Goal: Obtain resource: Download file/media

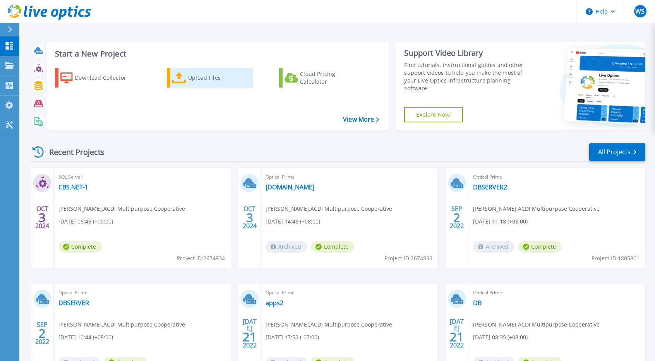
click at [204, 83] on div "Upload Files" at bounding box center [219, 77] width 62 height 15
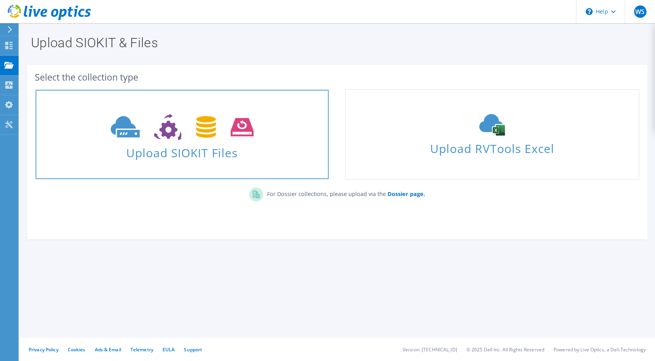
click at [131, 133] on use at bounding box center [182, 127] width 143 height 27
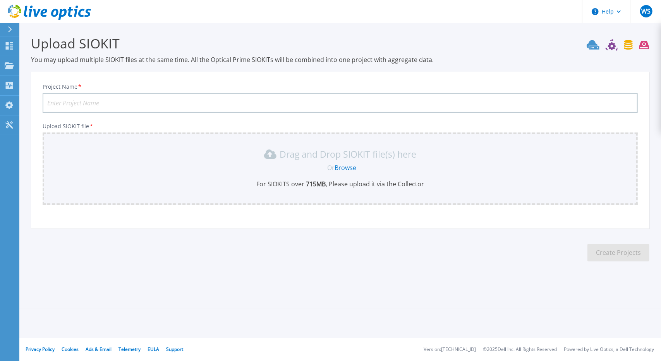
click at [238, 101] on input "Project Name *" at bounding box center [340, 102] width 595 height 19
type input "ICT PROD"
click at [344, 168] on link "Browse" at bounding box center [345, 167] width 22 height 9
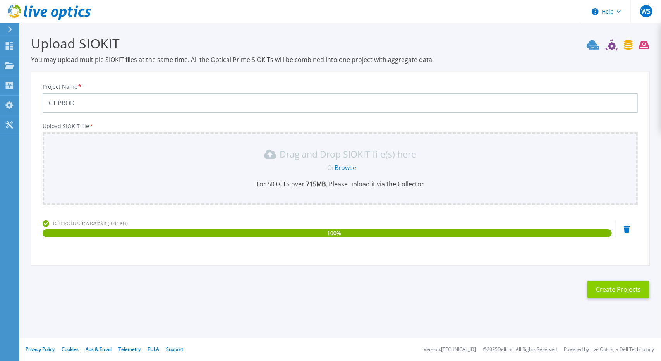
click at [600, 291] on button "Create Projects" at bounding box center [618, 289] width 62 height 17
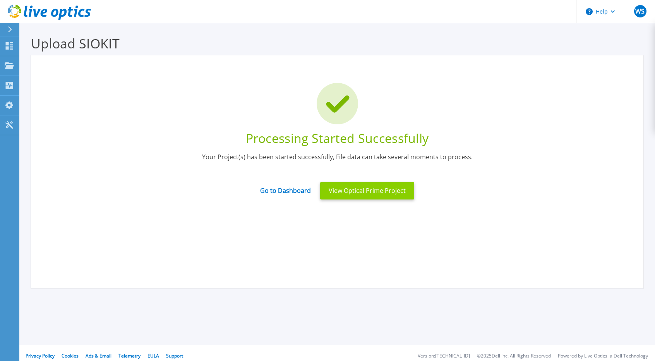
click at [334, 192] on button "View Optical Prime Project" at bounding box center [367, 190] width 94 height 17
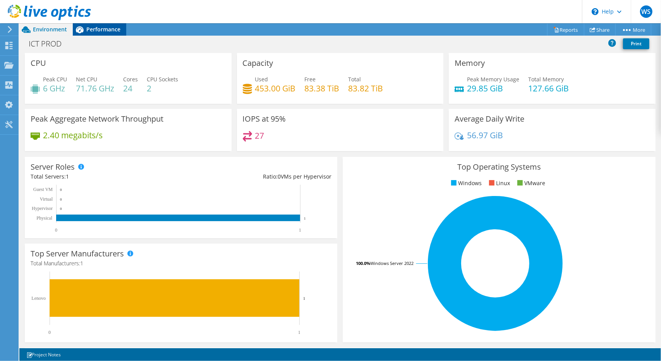
click at [98, 30] on span "Performance" at bounding box center [103, 29] width 34 height 7
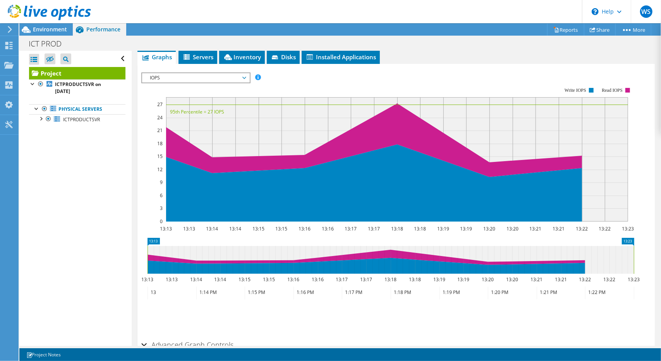
scroll to position [155, 0]
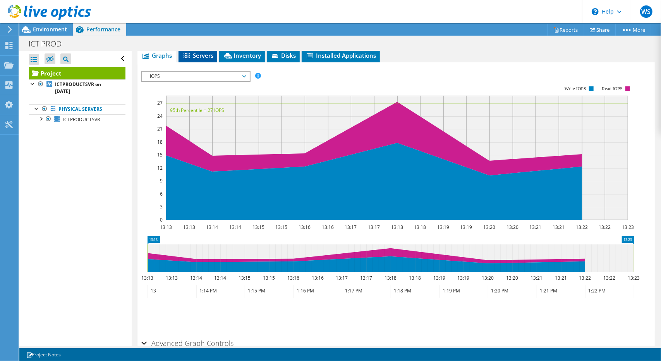
click at [197, 55] on span "Servers" at bounding box center [197, 55] width 31 height 8
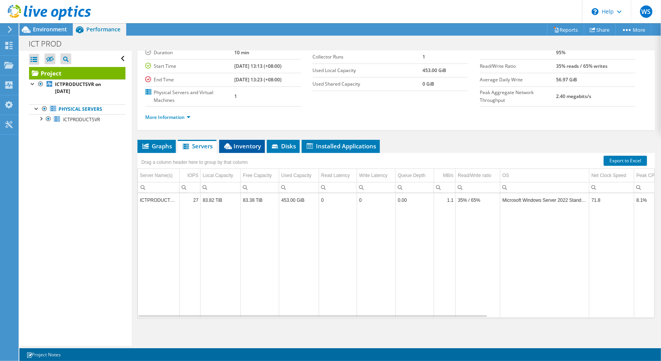
click at [244, 144] on span "Inventory" at bounding box center [242, 146] width 38 height 8
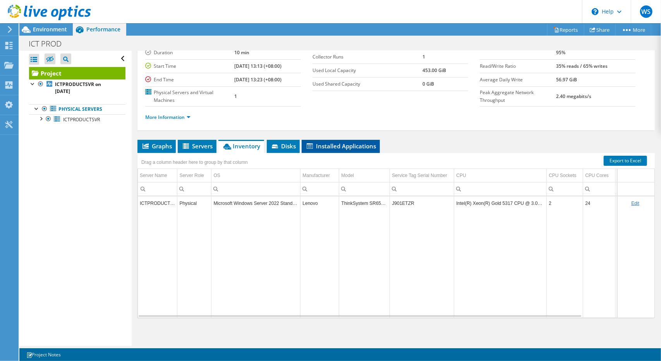
click at [317, 144] on span "Installed Applications" at bounding box center [340, 146] width 70 height 8
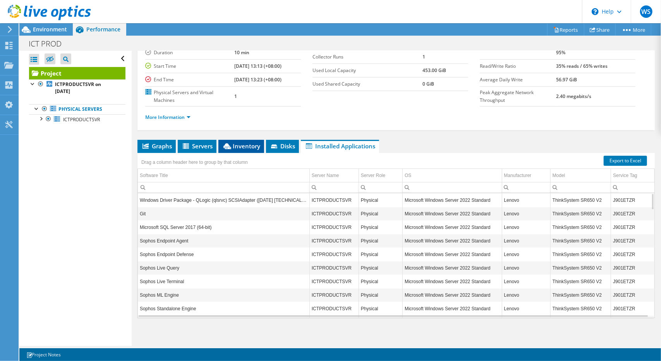
click at [245, 145] on span "Inventory" at bounding box center [241, 146] width 38 height 8
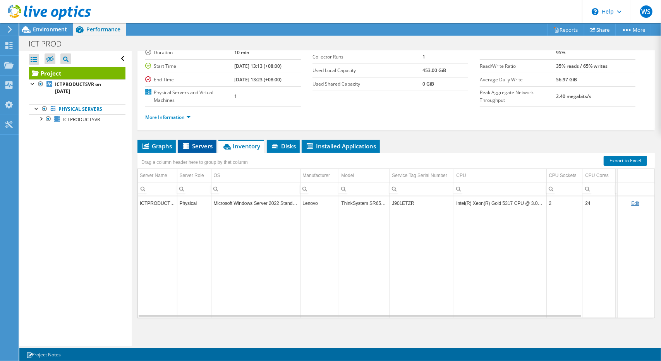
click at [200, 143] on span "Servers" at bounding box center [197, 146] width 31 height 8
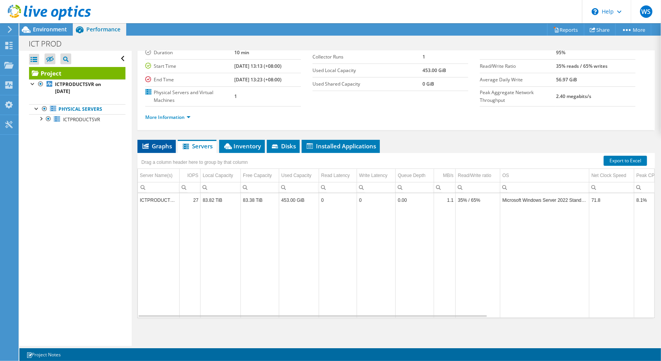
click at [159, 146] on span "Graphs" at bounding box center [156, 146] width 31 height 8
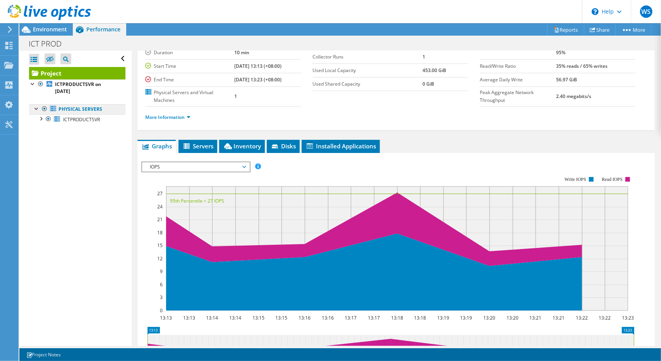
click at [82, 110] on link "Physical Servers" at bounding box center [77, 109] width 96 height 10
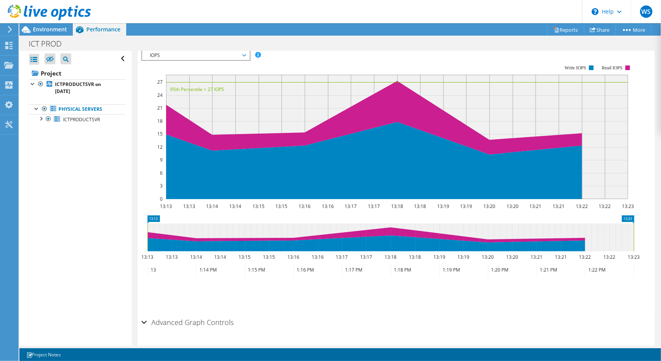
scroll to position [196, 0]
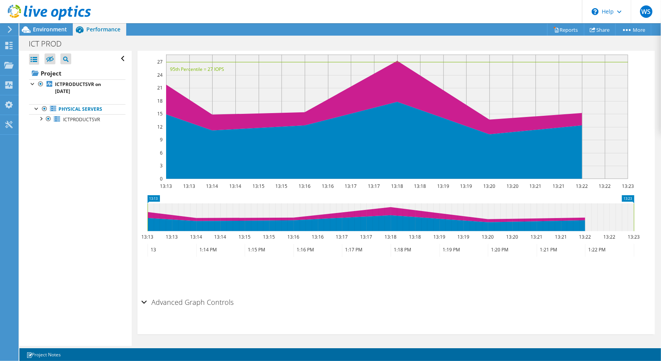
click at [208, 301] on h2 "Advanced Graph Controls" at bounding box center [187, 301] width 92 height 15
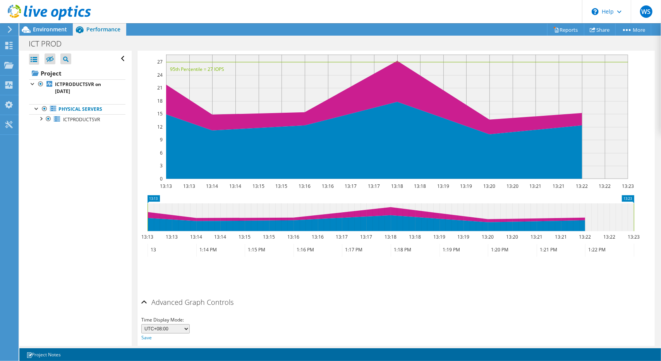
scroll to position [226, 0]
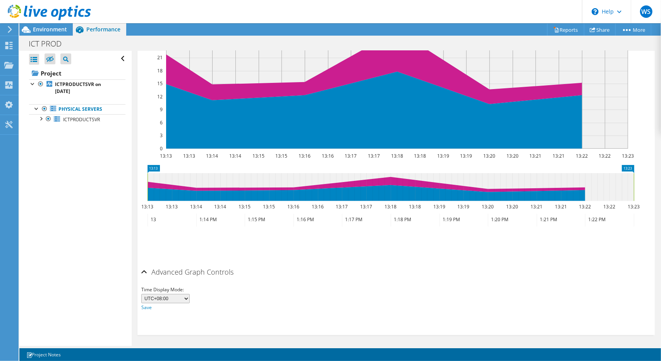
click at [185, 296] on select "UTC-12:00 UTC-11:00 UTC-10:00 UTC-09:30 UTC-09:00 UTC-08:00 UTC-07:00 UTC-06:00…" at bounding box center [165, 298] width 48 height 9
click at [256, 293] on div "Time Display Mode: UTC-12:00 UTC-11:00 UTC-10:00 UTC-09:30 UTC-09:00 UTC-08:00 …" at bounding box center [395, 298] width 509 height 26
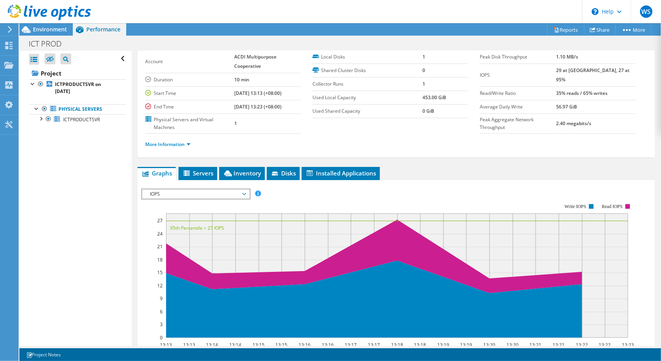
scroll to position [0, 0]
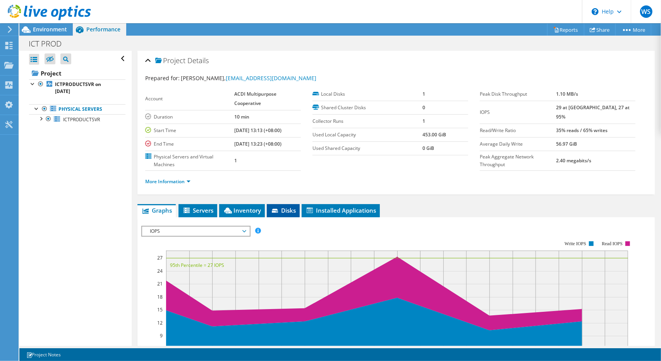
click at [290, 208] on span "Disks" at bounding box center [283, 210] width 25 height 8
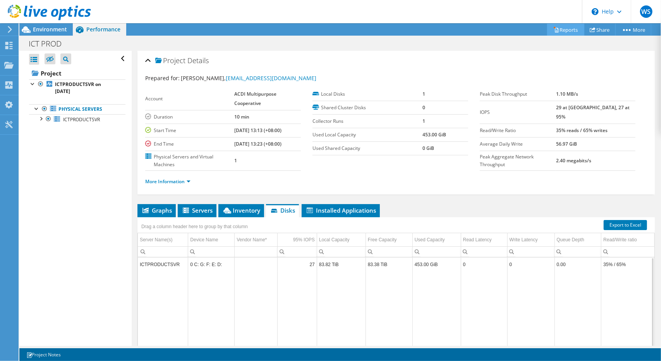
click at [566, 30] on link "Reports" at bounding box center [565, 30] width 37 height 12
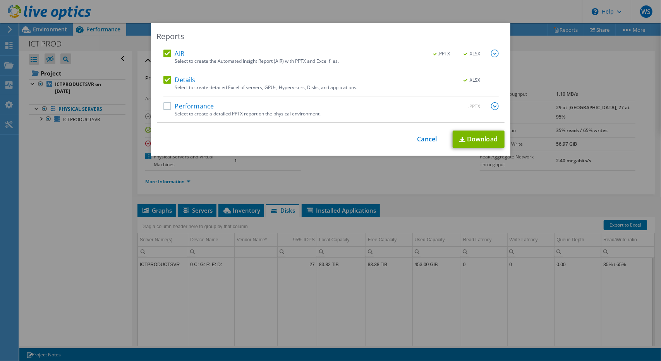
click at [163, 106] on label "Performance" at bounding box center [188, 106] width 51 height 8
click at [0, 0] on input "Performance" at bounding box center [0, 0] width 0 height 0
click at [475, 137] on link "Download" at bounding box center [478, 138] width 52 height 17
click at [426, 139] on link "Cancel" at bounding box center [427, 138] width 20 height 7
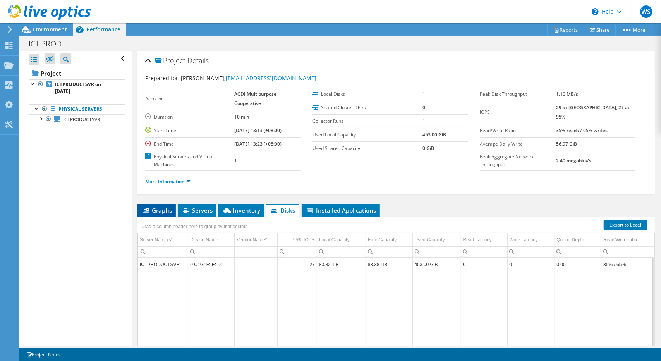
click at [165, 209] on span "Graphs" at bounding box center [156, 210] width 31 height 8
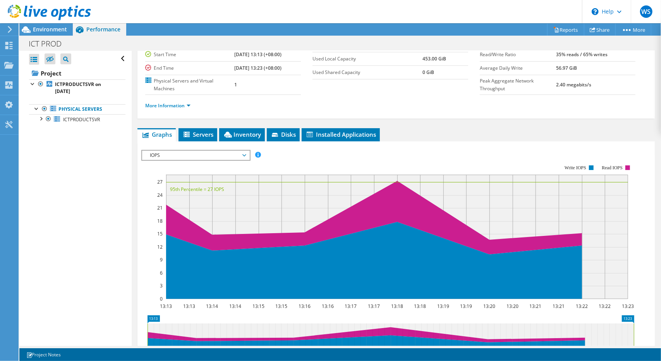
scroll to position [71, 0]
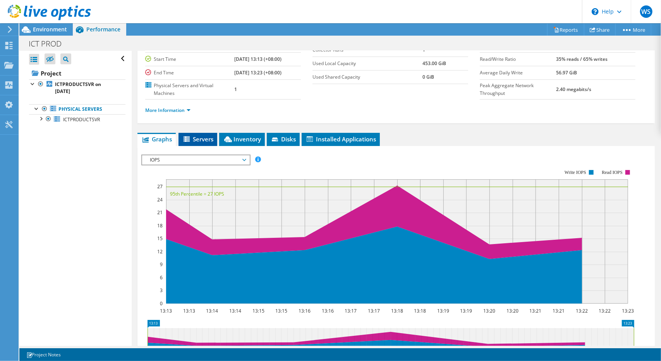
click at [201, 138] on span "Servers" at bounding box center [197, 139] width 31 height 8
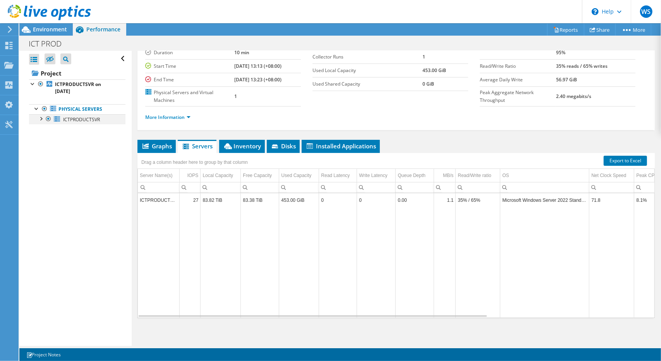
click at [45, 117] on div at bounding box center [49, 118] width 8 height 9
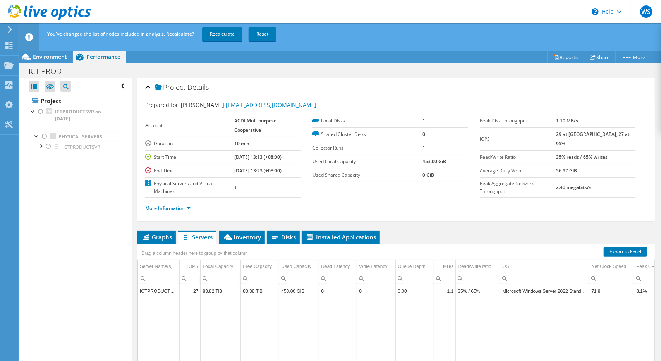
scroll to position [0, 0]
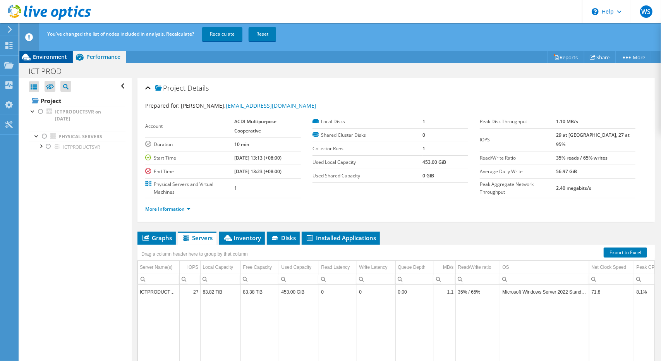
click at [53, 59] on span "Environment" at bounding box center [50, 56] width 34 height 7
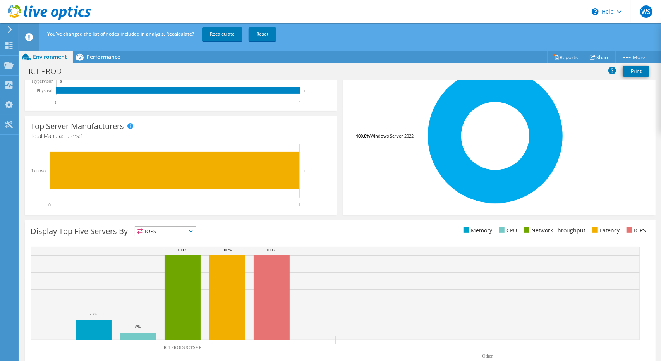
scroll to position [156, 0]
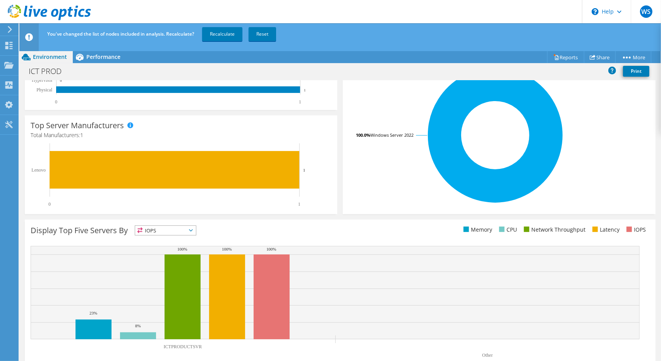
click at [192, 230] on icon at bounding box center [191, 230] width 4 height 2
click at [179, 269] on li "Network Throughput" at bounding box center [165, 272] width 61 height 11
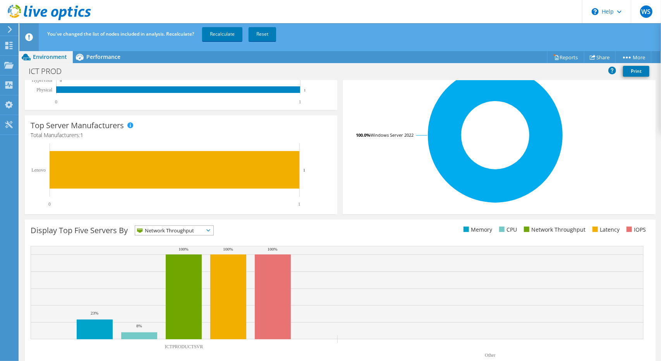
click at [213, 231] on span "Network Throughput" at bounding box center [174, 230] width 78 height 9
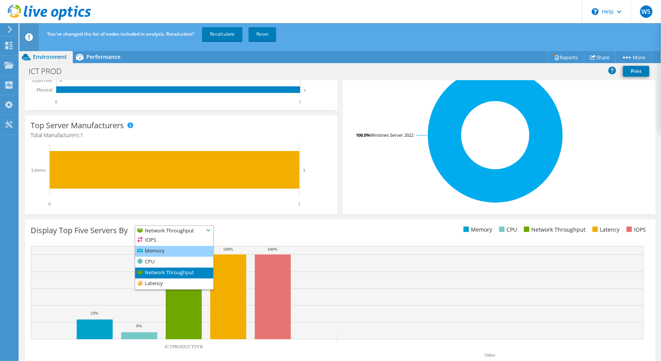
click at [194, 247] on li "Memory" at bounding box center [174, 251] width 78 height 11
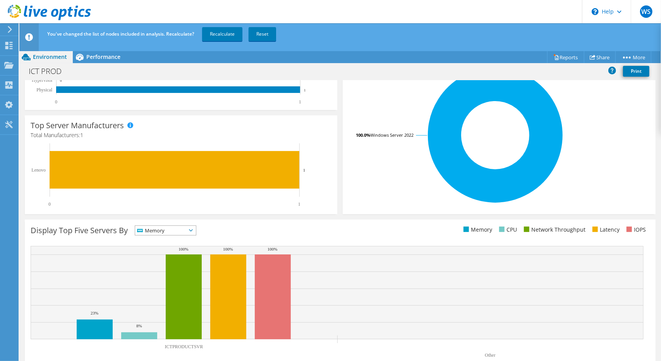
click at [196, 232] on span "Memory" at bounding box center [165, 230] width 61 height 9
click at [198, 231] on div "Display Top Five Servers By Memory IOPS" at bounding box center [185, 231] width 309 height 13
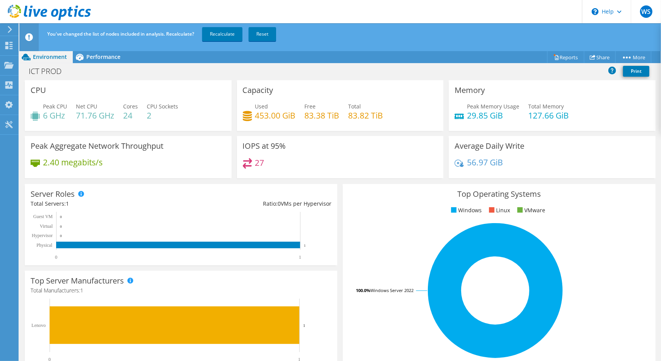
scroll to position [0, 0]
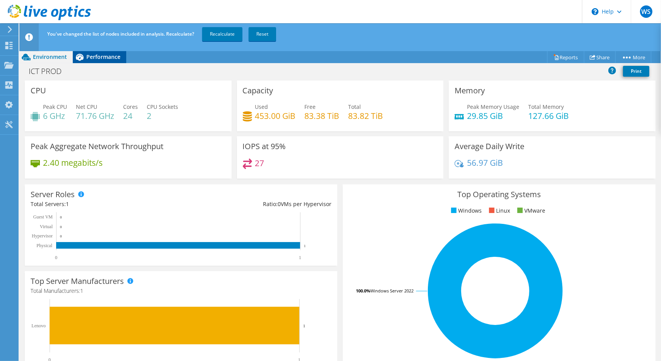
click at [104, 58] on span "Performance" at bounding box center [103, 56] width 34 height 7
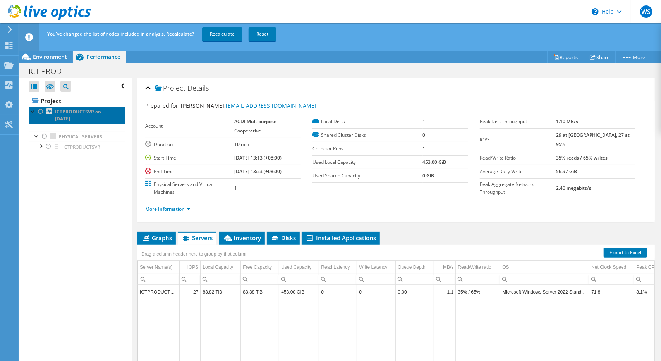
click at [86, 120] on link "ICTPRODUCTSVR on [DATE]" at bounding box center [77, 115] width 96 height 17
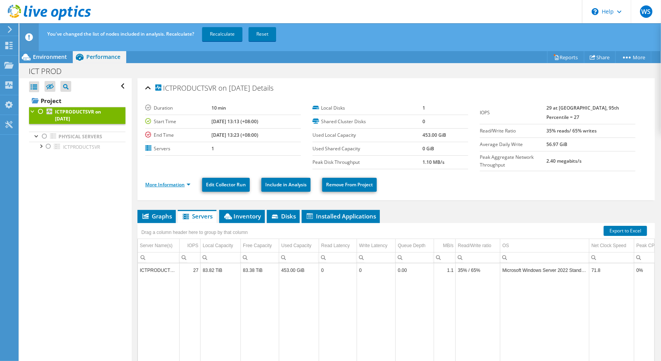
click at [172, 184] on link "More Information" at bounding box center [167, 184] width 45 height 7
click at [279, 184] on link "Include in Analysis" at bounding box center [285, 185] width 49 height 14
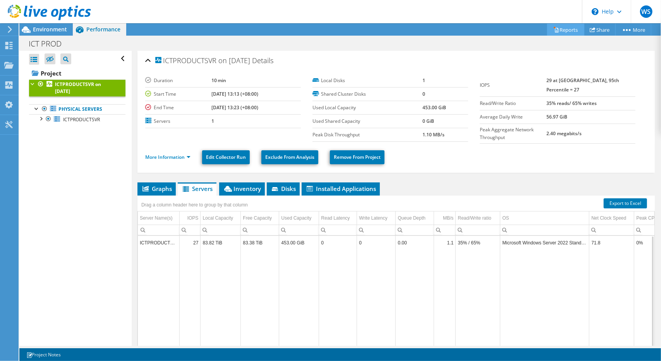
click at [563, 30] on link "Reports" at bounding box center [565, 30] width 37 height 12
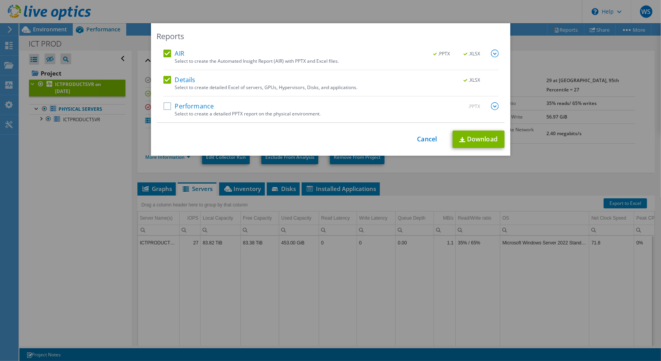
click at [165, 108] on label "Performance" at bounding box center [188, 106] width 51 height 8
click at [0, 0] on input "Performance" at bounding box center [0, 0] width 0 height 0
click at [167, 53] on label "AIR" at bounding box center [173, 54] width 21 height 8
click at [0, 0] on input "AIR" at bounding box center [0, 0] width 0 height 0
click at [163, 81] on label "Details" at bounding box center [179, 80] width 32 height 8
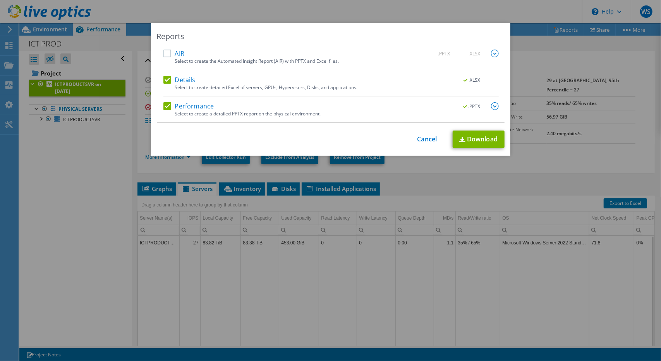
click at [0, 0] on input "Details" at bounding box center [0, 0] width 0 height 0
click at [463, 139] on link "Download" at bounding box center [478, 138] width 52 height 17
click at [426, 137] on link "Cancel" at bounding box center [427, 138] width 20 height 7
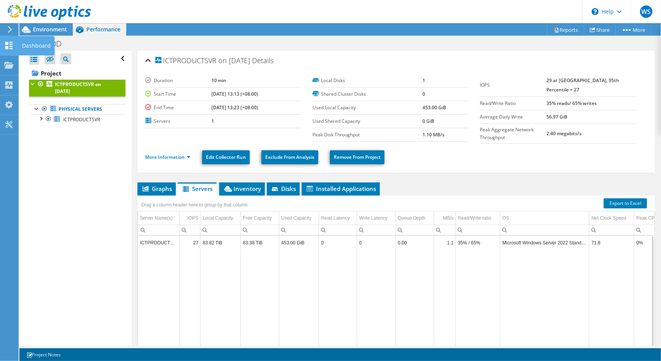
click at [8, 44] on use at bounding box center [8, 45] width 7 height 7
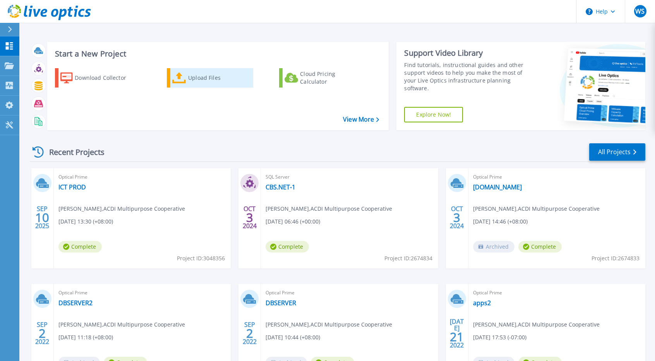
click at [202, 81] on div "Upload Files" at bounding box center [219, 77] width 62 height 15
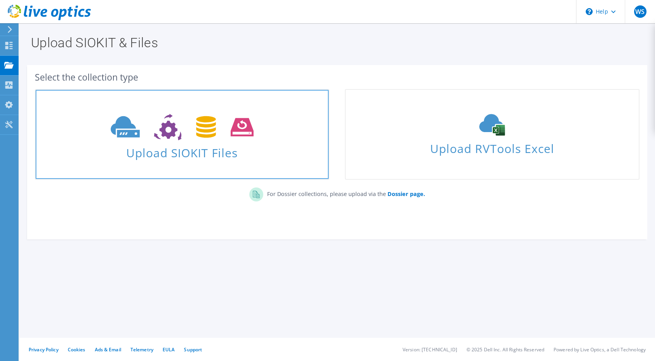
click at [129, 132] on use at bounding box center [182, 127] width 143 height 27
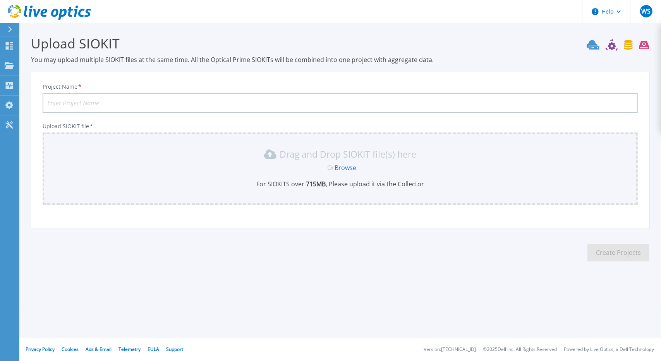
click at [162, 103] on input "Project Name *" at bounding box center [340, 102] width 595 height 19
type input "i"
type input "ICT DB"
click at [347, 164] on link "Browse" at bounding box center [345, 167] width 22 height 9
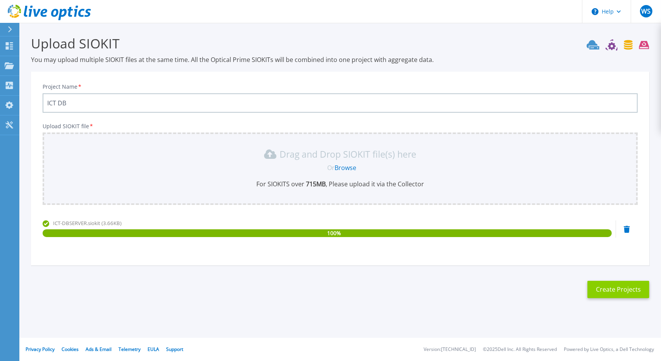
click at [616, 288] on button "Create Projects" at bounding box center [618, 289] width 62 height 17
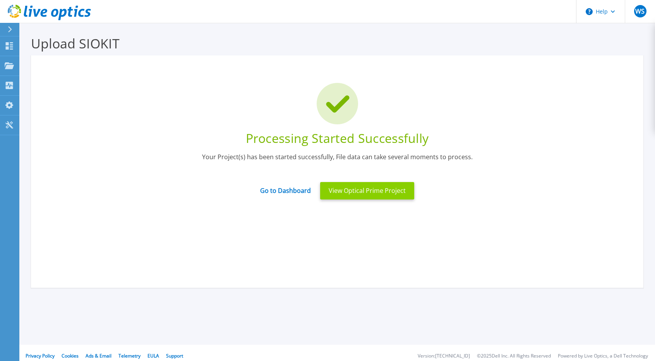
click at [360, 195] on button "View Optical Prime Project" at bounding box center [367, 190] width 94 height 17
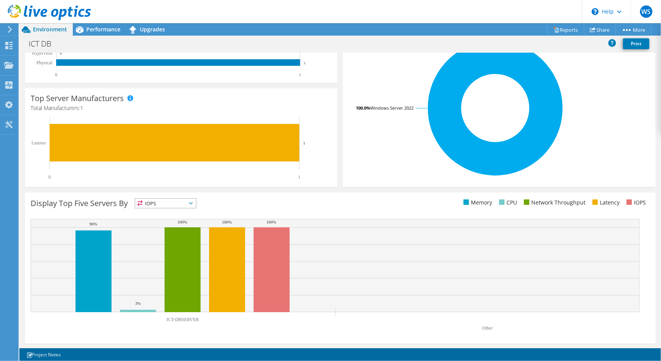
scroll to position [156, 0]
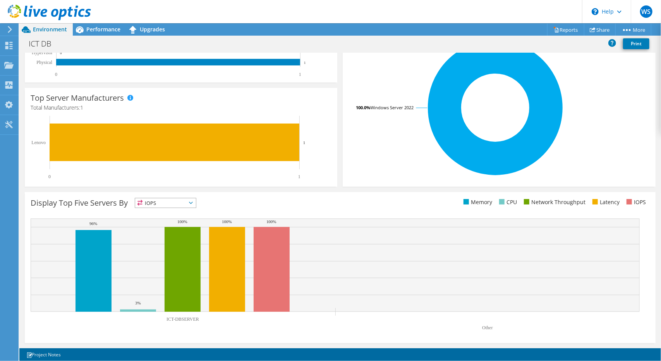
click at [191, 204] on span "IOPS" at bounding box center [165, 202] width 61 height 9
click at [181, 243] on li "Network Throughput" at bounding box center [165, 245] width 61 height 11
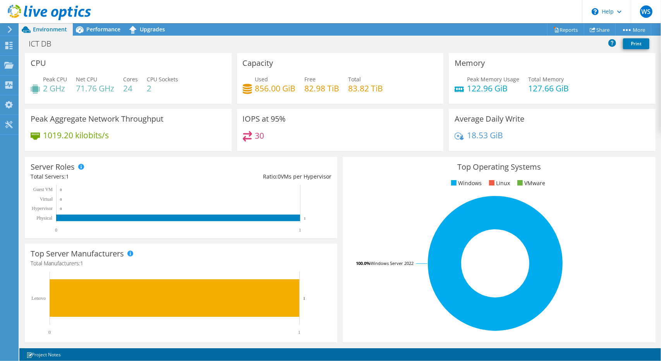
scroll to position [0, 0]
click at [99, 28] on span "Performance" at bounding box center [103, 29] width 34 height 7
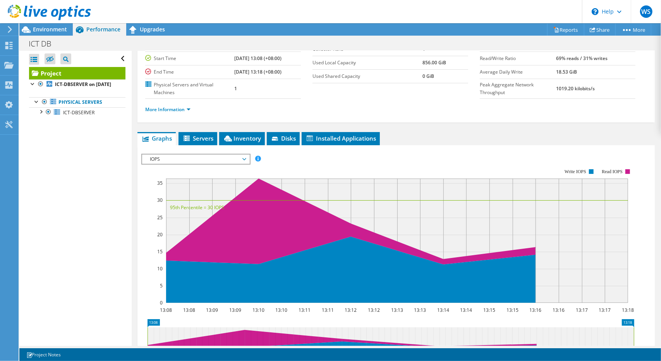
scroll to position [116, 0]
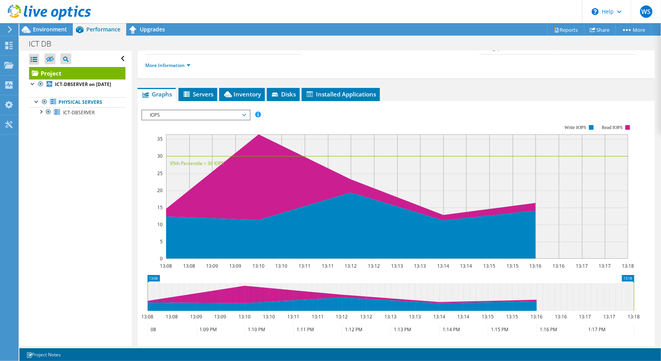
click at [245, 114] on span "IOPS" at bounding box center [195, 114] width 99 height 9
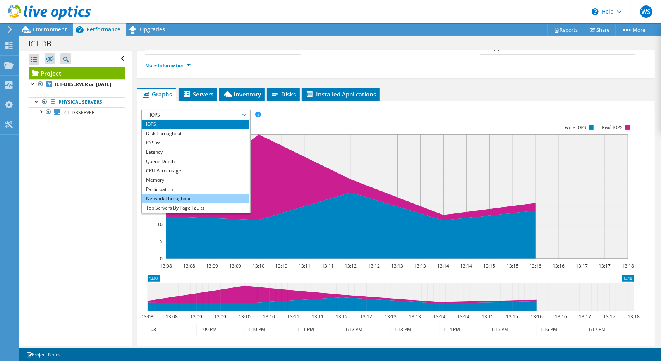
click at [213, 196] on li "Network Throughput" at bounding box center [195, 198] width 107 height 9
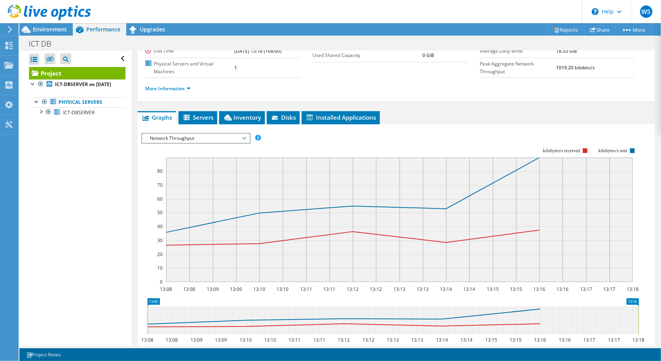
scroll to position [80, 0]
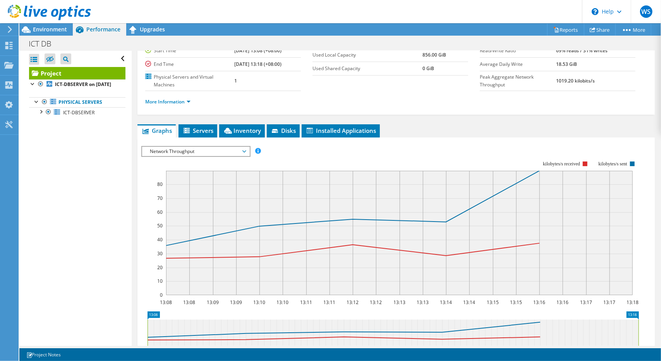
click at [248, 151] on span "Network Throughput" at bounding box center [195, 151] width 107 height 9
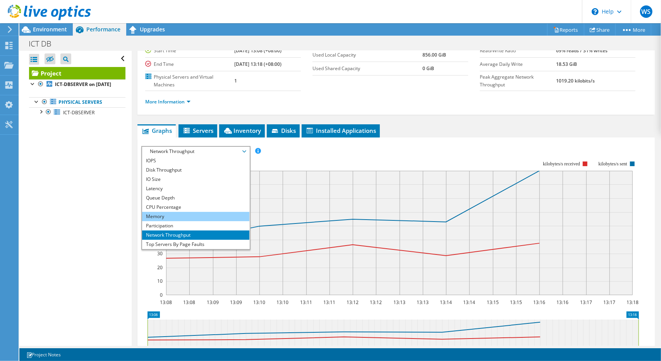
click at [221, 213] on li "Memory" at bounding box center [195, 216] width 107 height 9
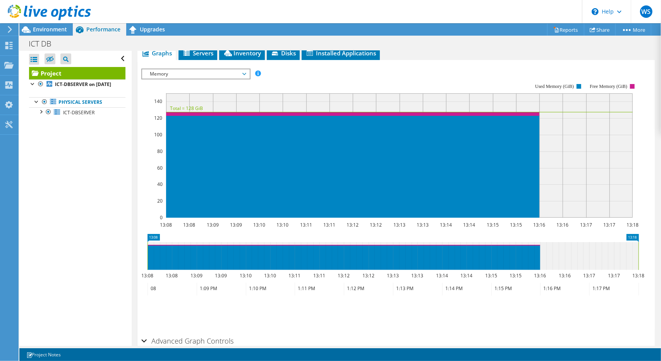
scroll to position [196, 0]
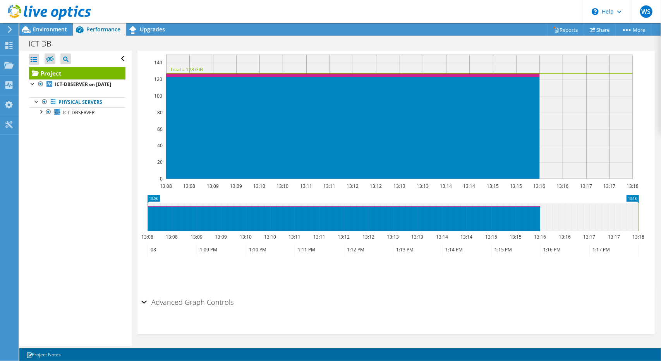
click at [211, 302] on h2 "Advanced Graph Controls" at bounding box center [187, 301] width 92 height 15
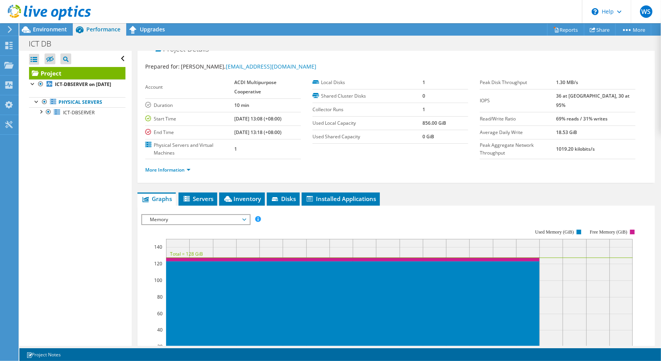
scroll to position [0, 0]
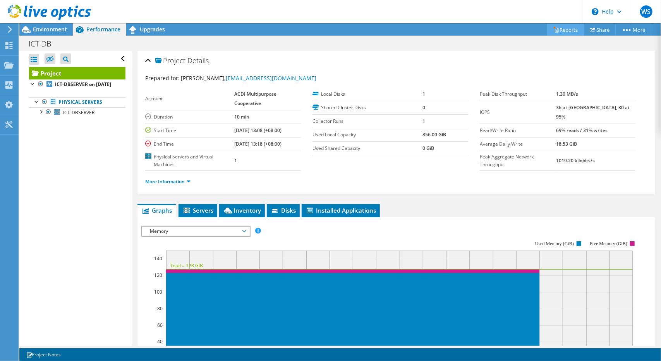
click at [567, 29] on link "Reports" at bounding box center [565, 30] width 37 height 12
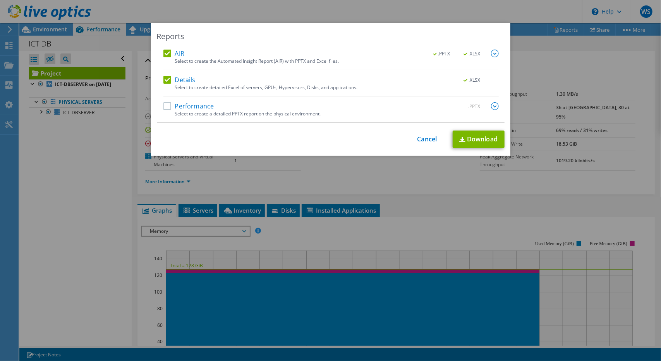
click at [163, 106] on label "Performance" at bounding box center [188, 106] width 51 height 8
click at [0, 0] on input "Performance" at bounding box center [0, 0] width 0 height 0
click at [466, 138] on link "Download" at bounding box center [478, 138] width 52 height 17
click at [424, 142] on link "Cancel" at bounding box center [427, 138] width 20 height 7
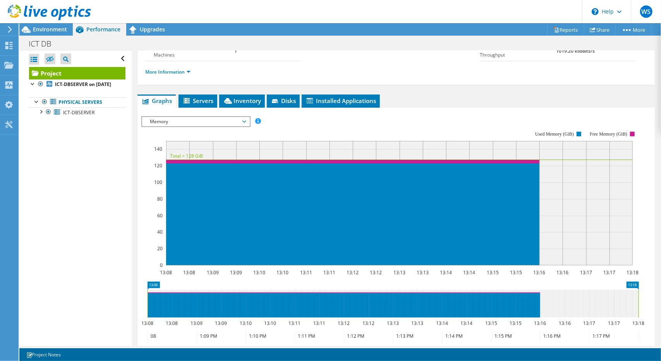
scroll to position [110, 0]
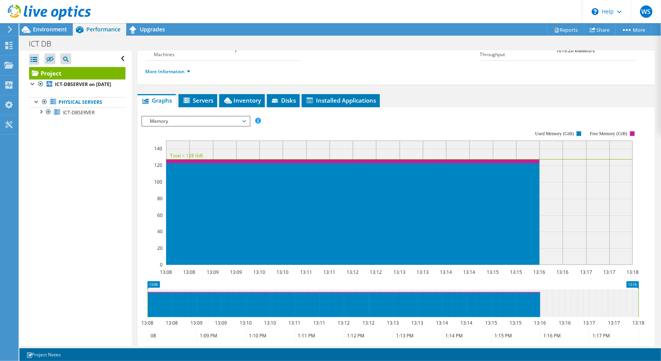
click at [245, 120] on span "Memory" at bounding box center [195, 121] width 99 height 9
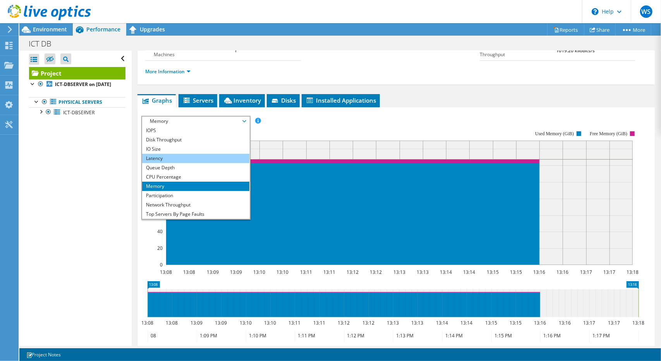
click at [203, 154] on li "Latency" at bounding box center [195, 158] width 107 height 9
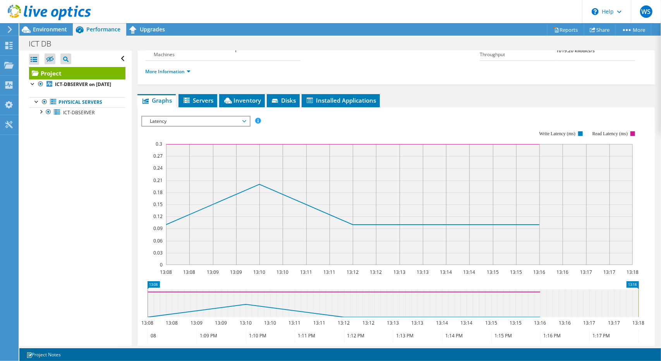
click at [242, 120] on span "Latency" at bounding box center [195, 121] width 99 height 9
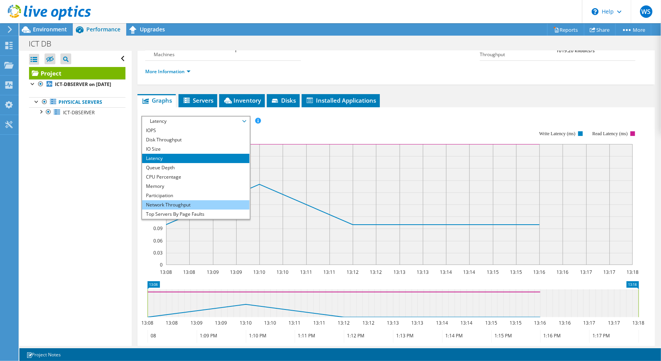
click at [207, 201] on li "Network Throughput" at bounding box center [195, 204] width 107 height 9
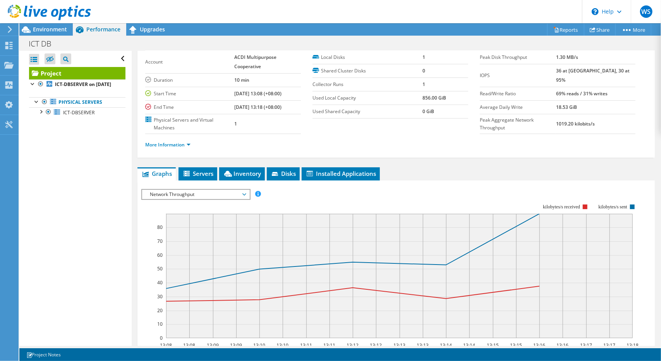
scroll to position [33, 0]
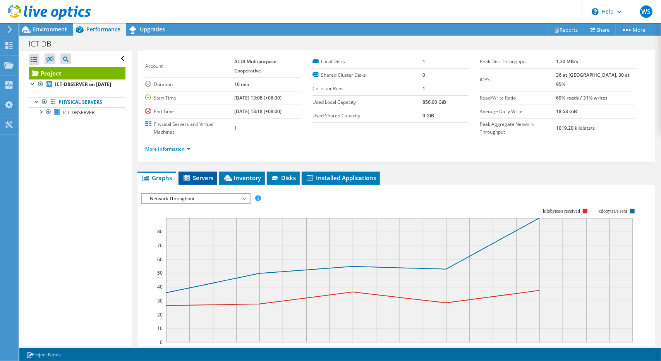
click at [200, 175] on span "Servers" at bounding box center [197, 178] width 31 height 8
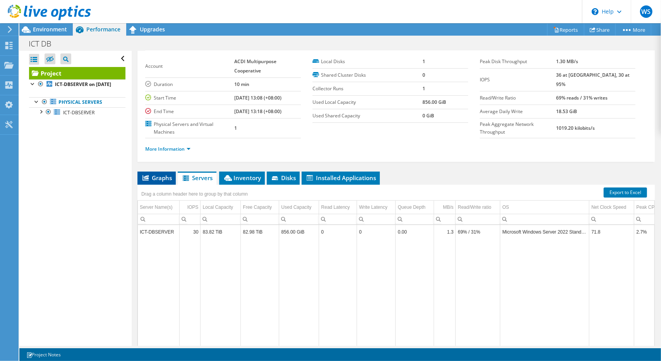
click at [163, 175] on span "Graphs" at bounding box center [156, 178] width 31 height 8
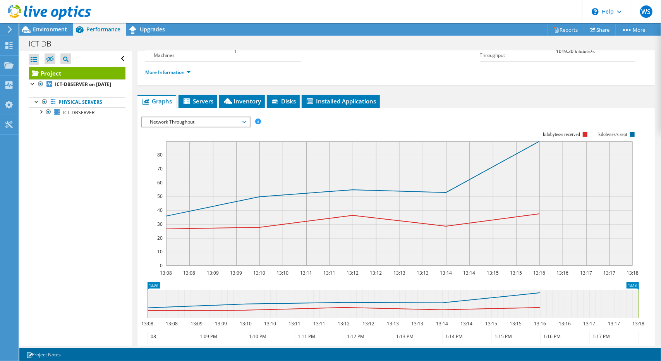
scroll to position [110, 0]
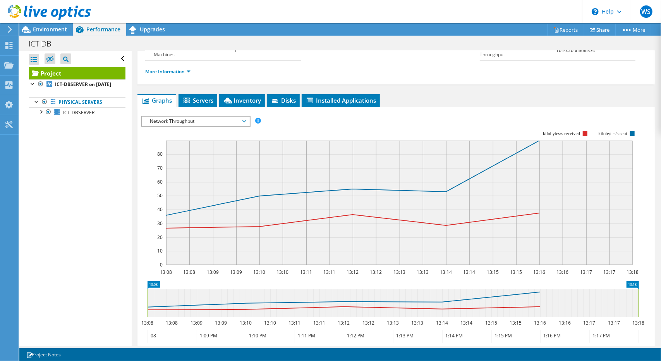
click at [245, 119] on span "Network Throughput" at bounding box center [195, 121] width 99 height 9
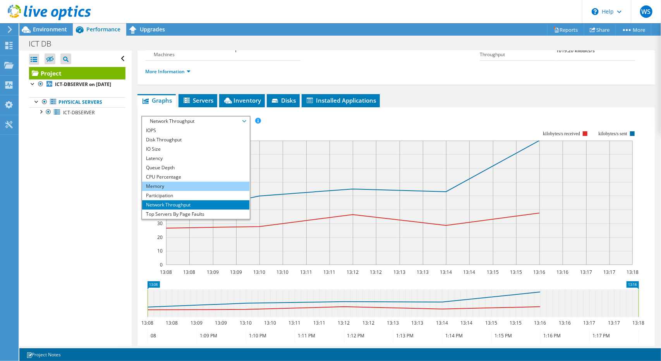
click at [179, 182] on li "Memory" at bounding box center [195, 186] width 107 height 9
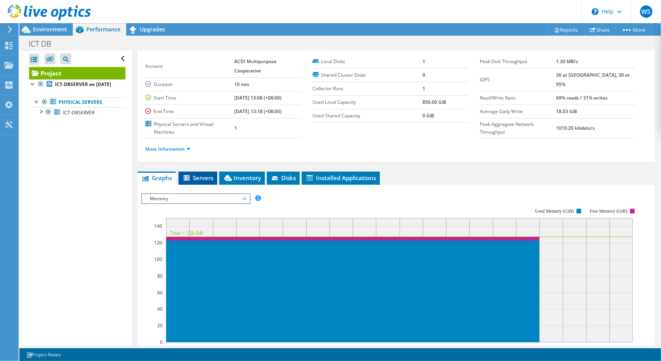
scroll to position [0, 0]
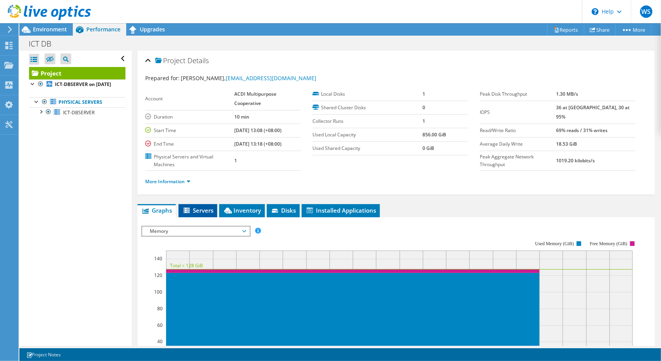
click at [206, 207] on span "Servers" at bounding box center [197, 210] width 31 height 8
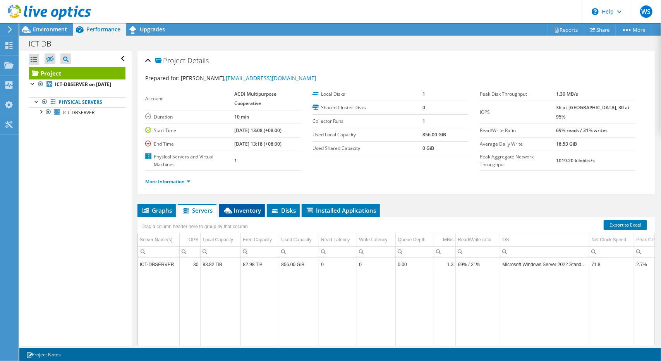
click at [240, 208] on span "Inventory" at bounding box center [242, 210] width 38 height 8
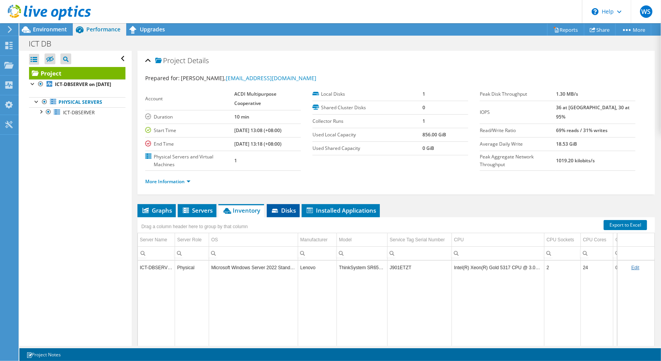
click at [280, 208] on span "Disks" at bounding box center [283, 210] width 25 height 8
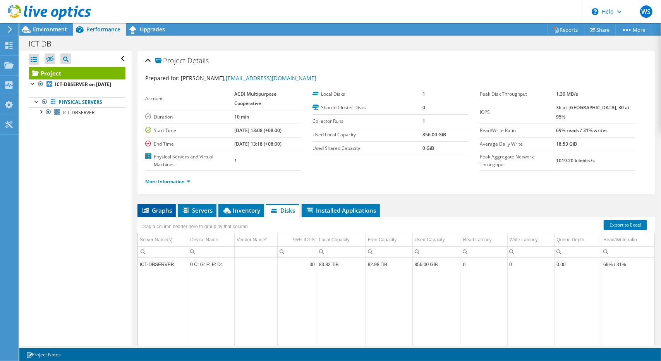
click at [164, 206] on span "Graphs" at bounding box center [156, 210] width 31 height 8
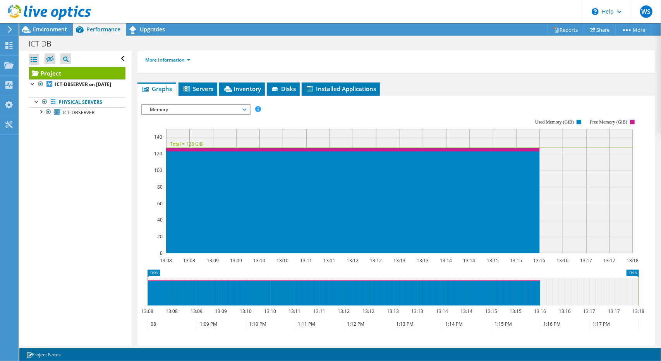
scroll to position [149, 0]
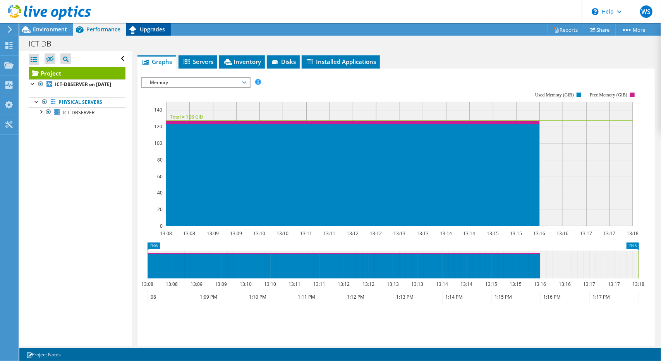
click at [152, 31] on span "Upgrades" at bounding box center [152, 29] width 25 height 7
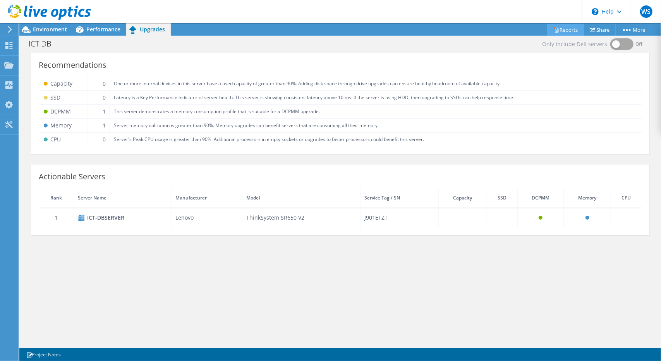
click at [571, 31] on link "Reports" at bounding box center [565, 30] width 37 height 12
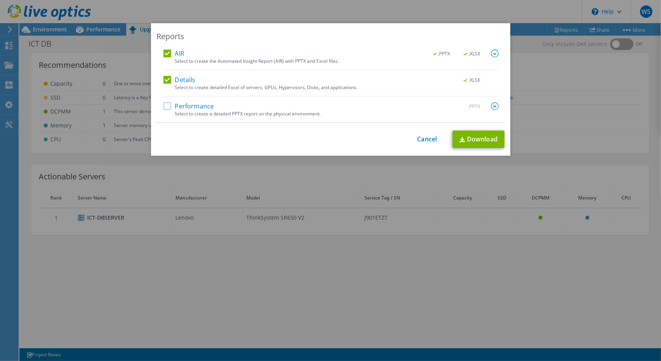
click at [492, 106] on img at bounding box center [495, 106] width 8 height 8
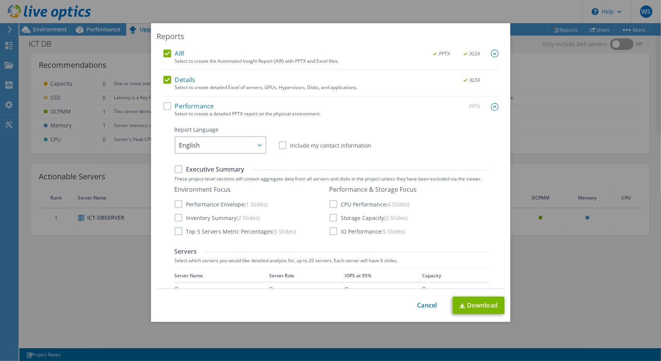
click at [166, 107] on label "Performance" at bounding box center [188, 106] width 51 height 8
click at [0, 0] on input "Performance" at bounding box center [0, 0] width 0 height 0
click at [332, 202] on label "CPU Performance (4 Slides)" at bounding box center [369, 204] width 80 height 8
click at [0, 0] on input "CPU Performance (4 Slides)" at bounding box center [0, 0] width 0 height 0
click at [332, 218] on label "Storage Capacity (2 Slides)" at bounding box center [368, 218] width 78 height 8
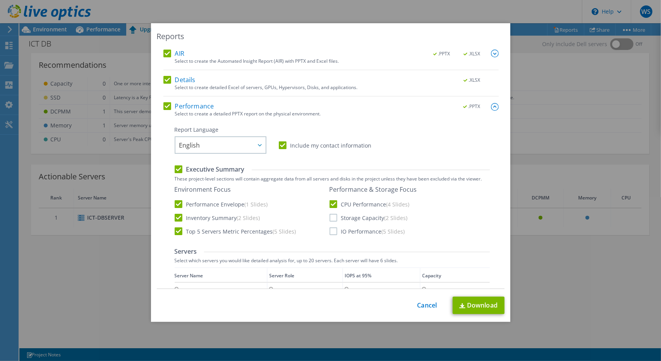
click at [0, 0] on input "Storage Capacity (2 Slides)" at bounding box center [0, 0] width 0 height 0
click at [332, 230] on label "IO Performance (5 Slides)" at bounding box center [366, 231] width 75 height 8
click at [0, 0] on input "IO Performance (5 Slides)" at bounding box center [0, 0] width 0 height 0
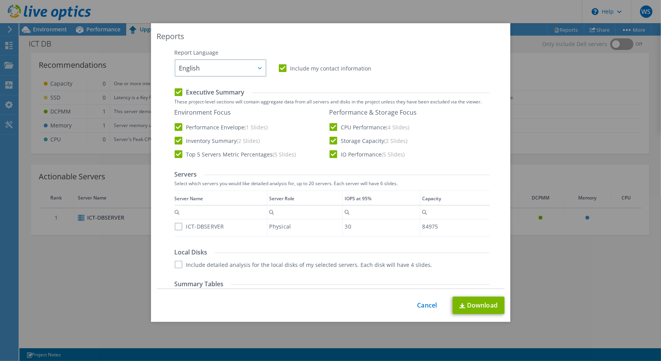
scroll to position [77, 0]
click at [175, 228] on label "ICT-DBSERVER" at bounding box center [200, 226] width 50 height 8
click at [0, 0] on input "ICT-DBSERVER" at bounding box center [0, 0] width 0 height 0
click at [176, 265] on label "Include detailed analysis for the local disks of my selected servers. Each disk…" at bounding box center [304, 264] width 258 height 8
click at [0, 0] on input "Include detailed analysis for the local disks of my selected servers. Each disk…" at bounding box center [0, 0] width 0 height 0
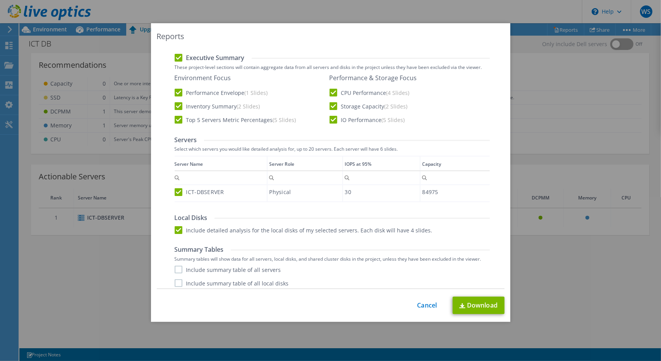
scroll to position [129, 0]
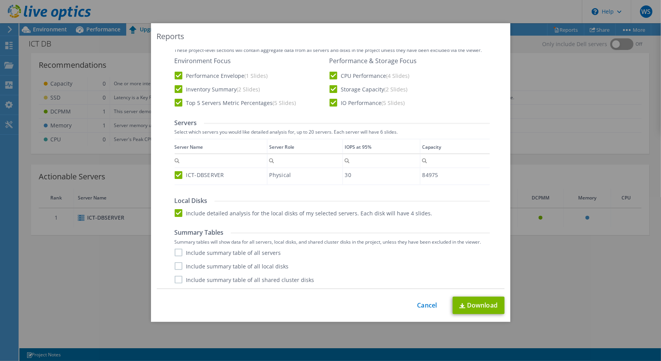
click at [177, 252] on label "Include summary table of all servers" at bounding box center [228, 252] width 106 height 8
click at [0, 0] on input "Include summary table of all servers" at bounding box center [0, 0] width 0 height 0
click at [175, 262] on label "Include summary table of all local disks" at bounding box center [232, 266] width 114 height 8
click at [0, 0] on input "Include summary table of all local disks" at bounding box center [0, 0] width 0 height 0
click at [176, 277] on label "Include summary table of all shared cluster disks" at bounding box center [245, 280] width 140 height 8
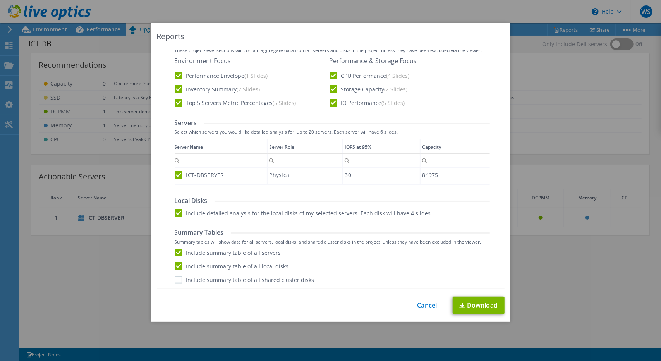
click at [0, 0] on input "Include summary table of all shared cluster disks" at bounding box center [0, 0] width 0 height 0
click at [478, 305] on link "Download" at bounding box center [478, 304] width 52 height 17
click at [427, 306] on link "Cancel" at bounding box center [427, 305] width 20 height 7
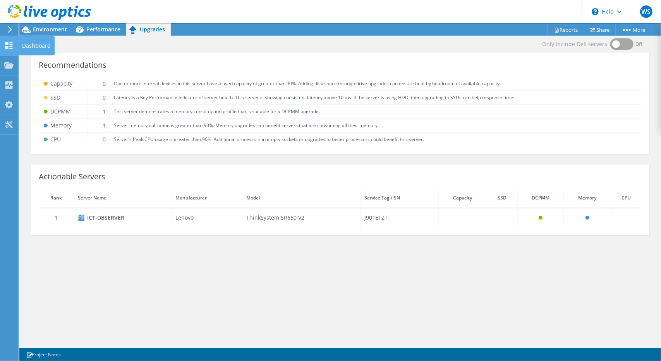
click at [7, 43] on use at bounding box center [8, 45] width 7 height 7
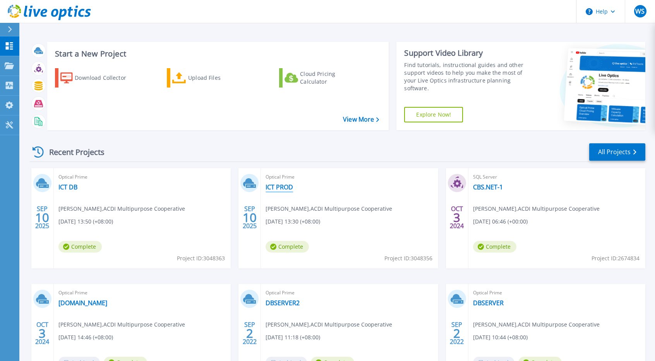
click at [289, 189] on link "ICT PROD" at bounding box center [279, 187] width 27 height 8
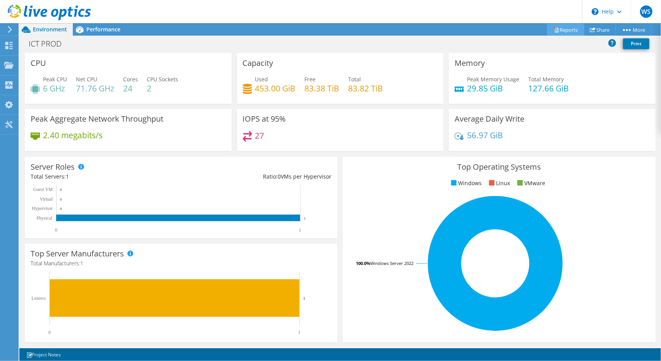
click at [568, 31] on link "Reports" at bounding box center [565, 30] width 37 height 12
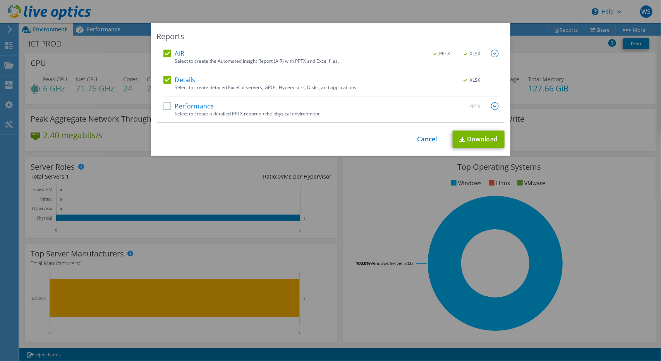
click at [190, 106] on label "Performance" at bounding box center [188, 106] width 51 height 8
click at [0, 0] on input "Performance" at bounding box center [0, 0] width 0 height 0
click at [492, 106] on img at bounding box center [495, 106] width 8 height 8
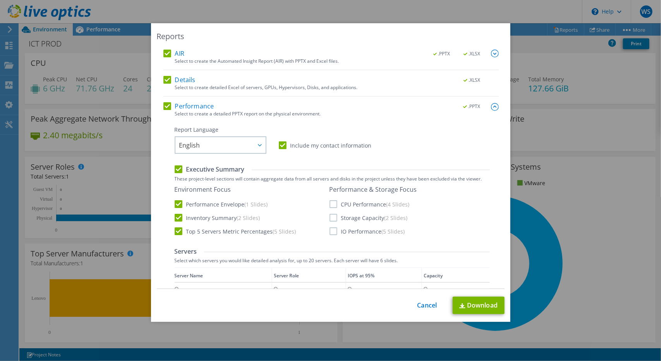
drag, startPoint x: 332, startPoint y: 204, endPoint x: 332, endPoint y: 217, distance: 12.8
click at [332, 206] on label "CPU Performance (4 Slides)" at bounding box center [369, 204] width 80 height 8
click at [0, 0] on input "CPU Performance (4 Slides)" at bounding box center [0, 0] width 0 height 0
click at [332, 217] on label "Storage Capacity (2 Slides)" at bounding box center [368, 218] width 78 height 8
click at [0, 0] on input "Storage Capacity (2 Slides)" at bounding box center [0, 0] width 0 height 0
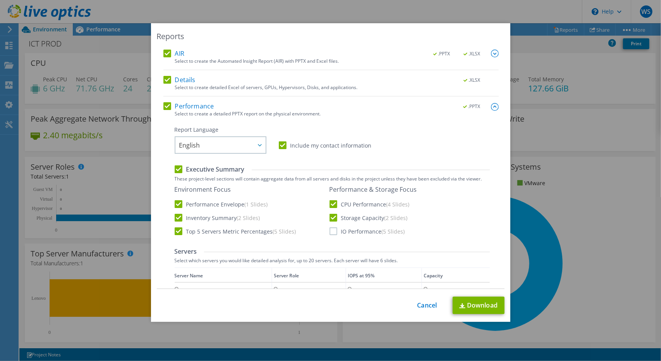
click at [331, 231] on label "IO Performance (5 Slides)" at bounding box center [366, 231] width 75 height 8
click at [0, 0] on input "IO Performance (5 Slides)" at bounding box center [0, 0] width 0 height 0
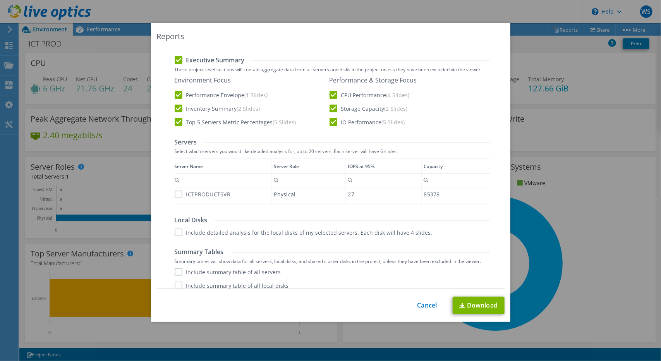
scroll to position [116, 0]
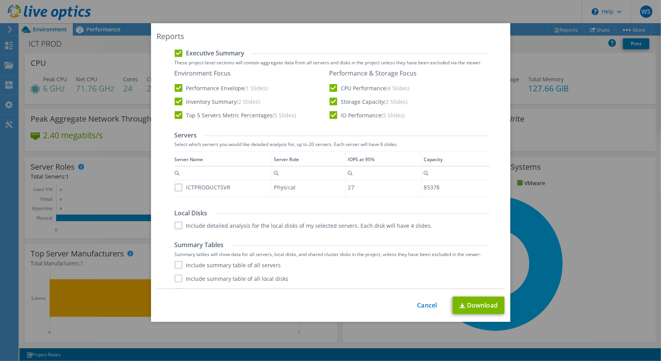
drag, startPoint x: 177, startPoint y: 185, endPoint x: 181, endPoint y: 206, distance: 20.8
click at [177, 185] on label "ICTPRODUCTSVR" at bounding box center [203, 187] width 56 height 8
click at [0, 0] on input "ICTPRODUCTSVR" at bounding box center [0, 0] width 0 height 0
click at [175, 226] on label "Include detailed analysis for the local disks of my selected servers. Each disk…" at bounding box center [304, 225] width 258 height 8
click at [0, 0] on input "Include detailed analysis for the local disks of my selected servers. Each disk…" at bounding box center [0, 0] width 0 height 0
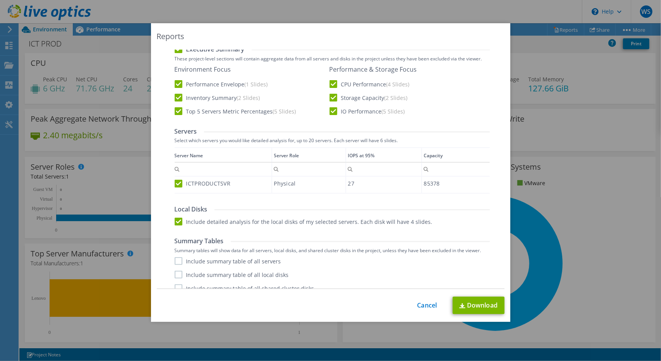
scroll to position [129, 0]
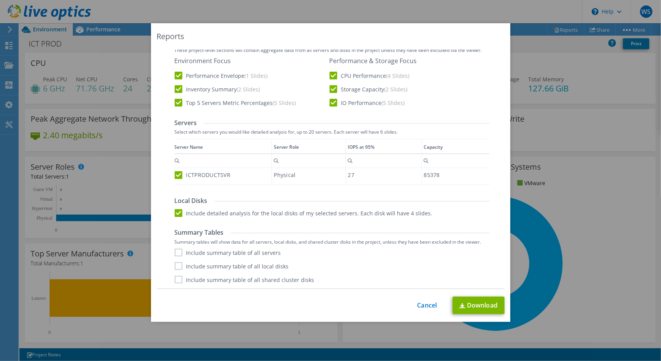
drag, startPoint x: 177, startPoint y: 252, endPoint x: 177, endPoint y: 262, distance: 10.5
click at [177, 252] on label "Include summary table of all servers" at bounding box center [228, 252] width 106 height 8
click at [0, 0] on input "Include summary table of all servers" at bounding box center [0, 0] width 0 height 0
click at [177, 263] on label "Include summary table of all local disks" at bounding box center [232, 266] width 114 height 8
click at [0, 0] on input "Include summary table of all local disks" at bounding box center [0, 0] width 0 height 0
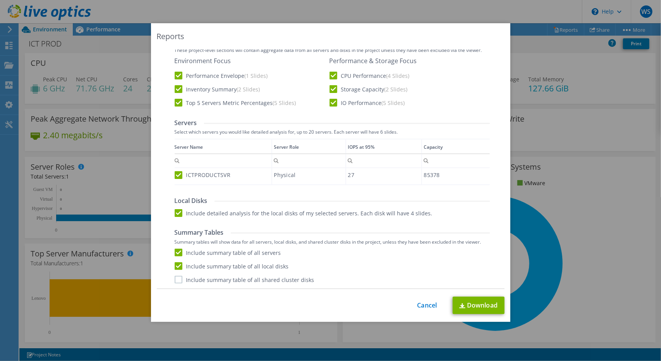
click at [175, 276] on label "Include summary table of all shared cluster disks" at bounding box center [245, 280] width 140 height 8
click at [0, 0] on input "Include summary table of all shared cluster disks" at bounding box center [0, 0] width 0 height 0
click at [477, 303] on link "Download" at bounding box center [478, 304] width 52 height 17
drag, startPoint x: 427, startPoint y: 307, endPoint x: 430, endPoint y: 308, distance: 4.0
click at [427, 307] on link "Cancel" at bounding box center [427, 305] width 20 height 7
